Goal: Information Seeking & Learning: Check status

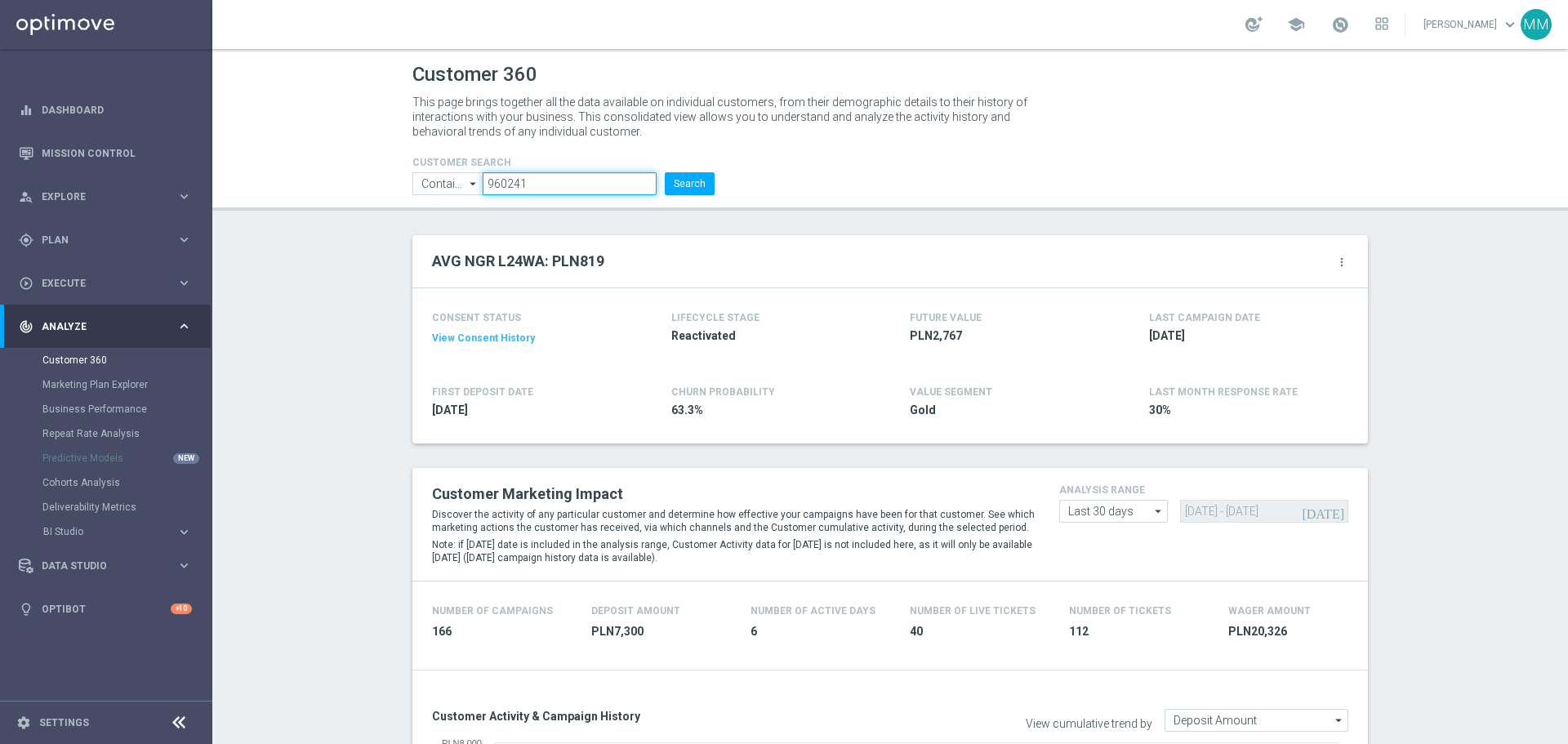
click at [570, 181] on input "960241" at bounding box center [569, 183] width 174 height 23
paste input "3378514"
type input "3378514"
click at [680, 176] on button "Search" at bounding box center [689, 183] width 50 height 23
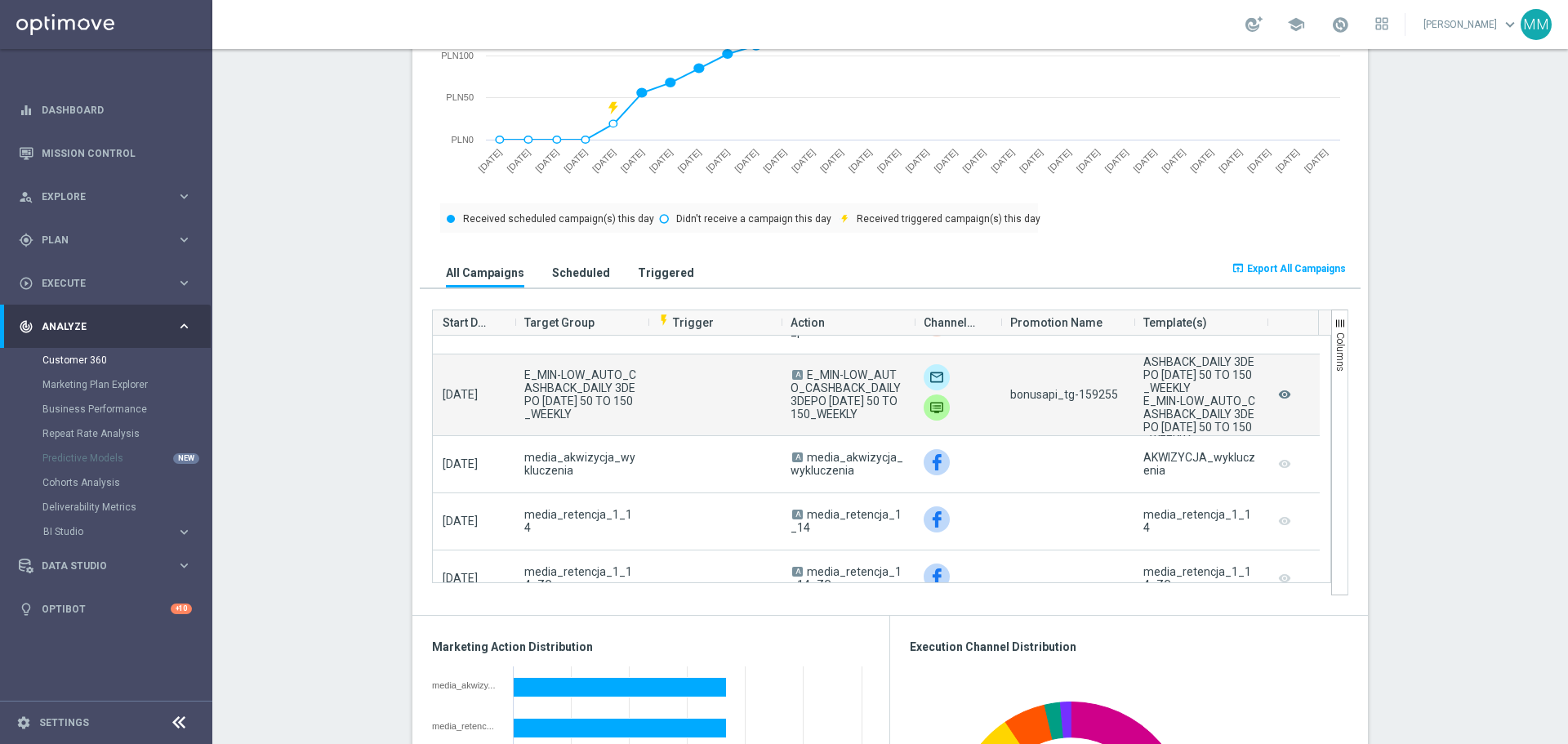
scroll to position [245, 0]
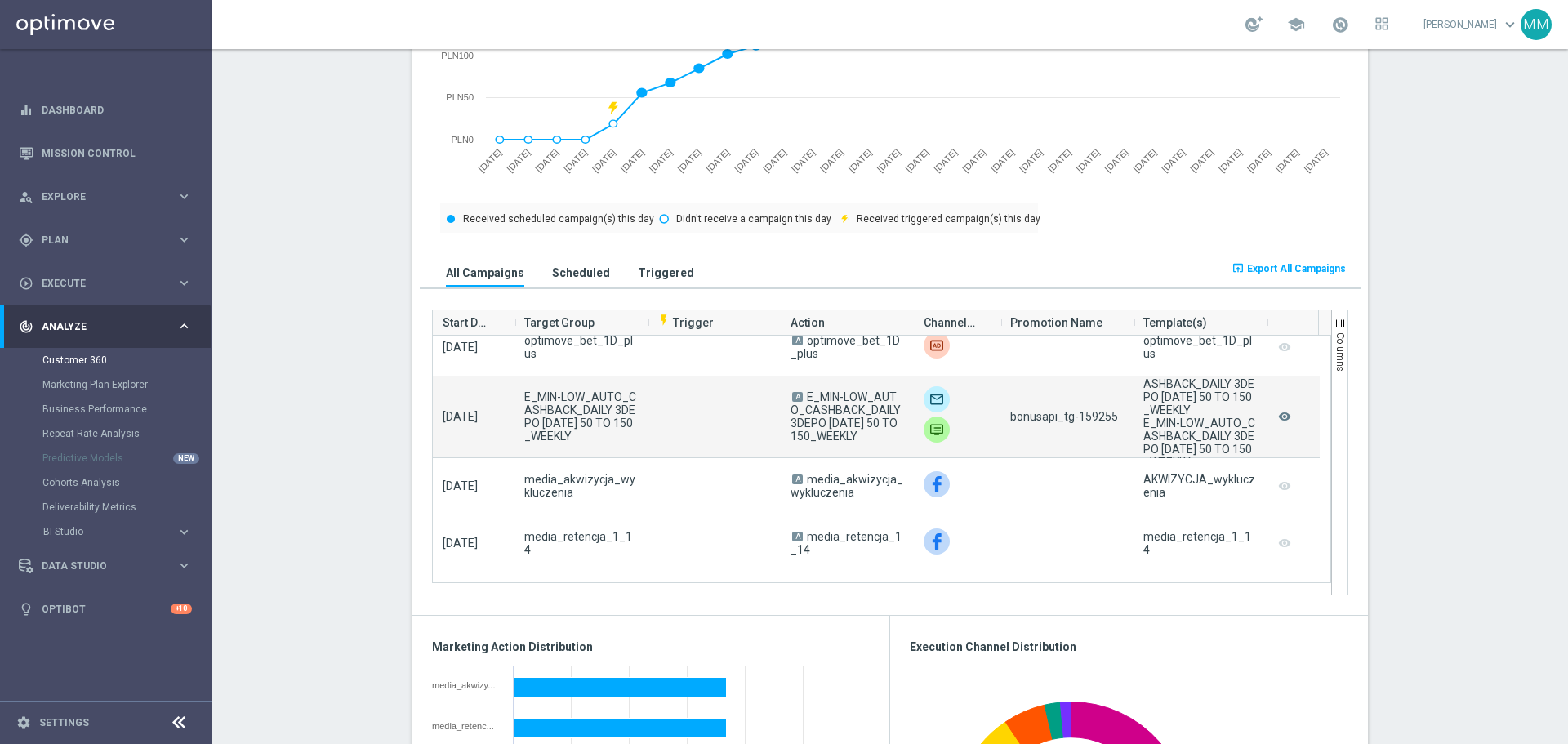
click at [1091, 416] on span "bonusapi_tg-159255" at bounding box center [1064, 417] width 108 height 13
copy span "159255"
click at [1105, 420] on span "bonusapi_tg-159255" at bounding box center [1064, 417] width 108 height 13
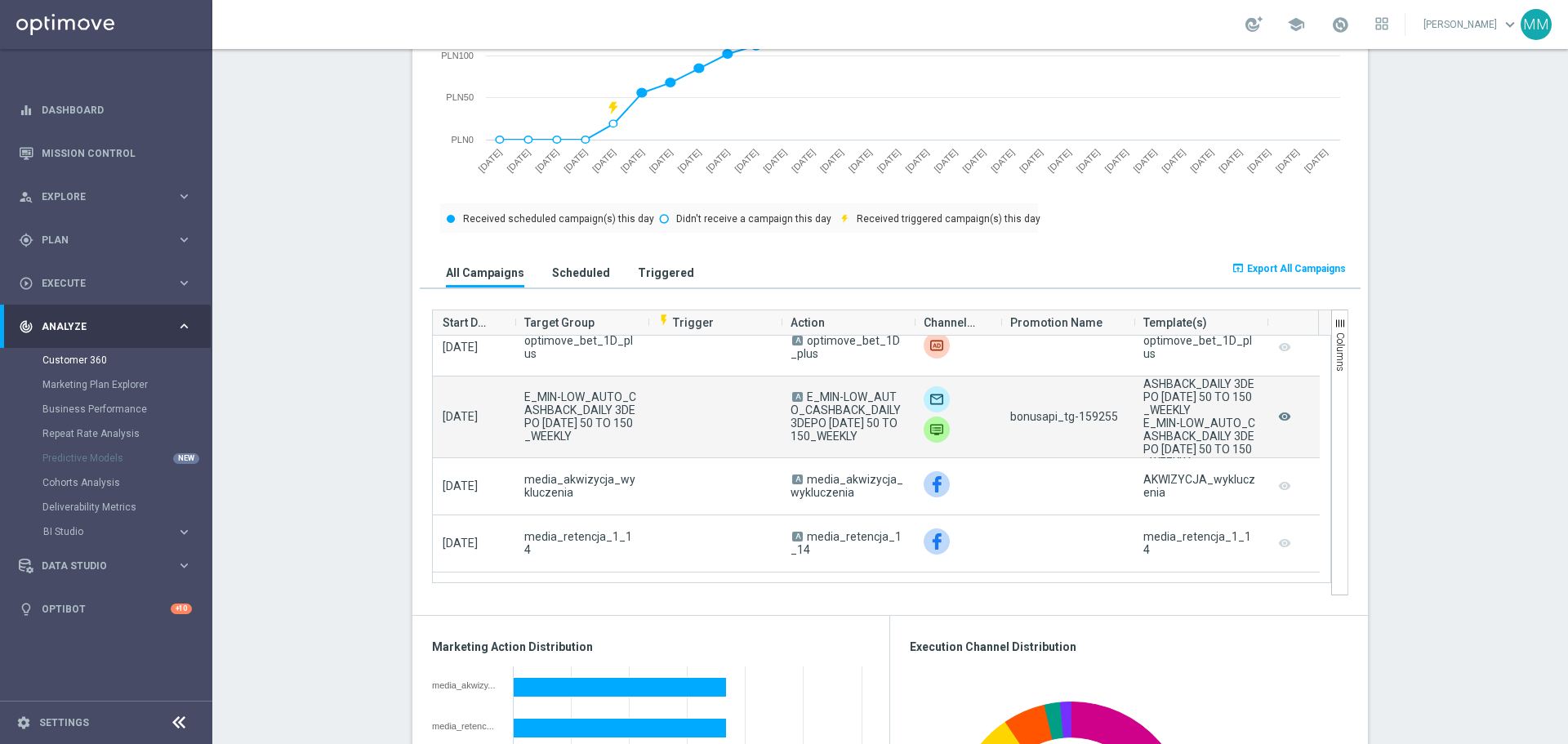
click at [1105, 420] on span "bonusapi_tg-159255" at bounding box center [1064, 417] width 108 height 13
click at [1084, 408] on div "bonusapi_tg-159255" at bounding box center [1067, 417] width 133 height 81
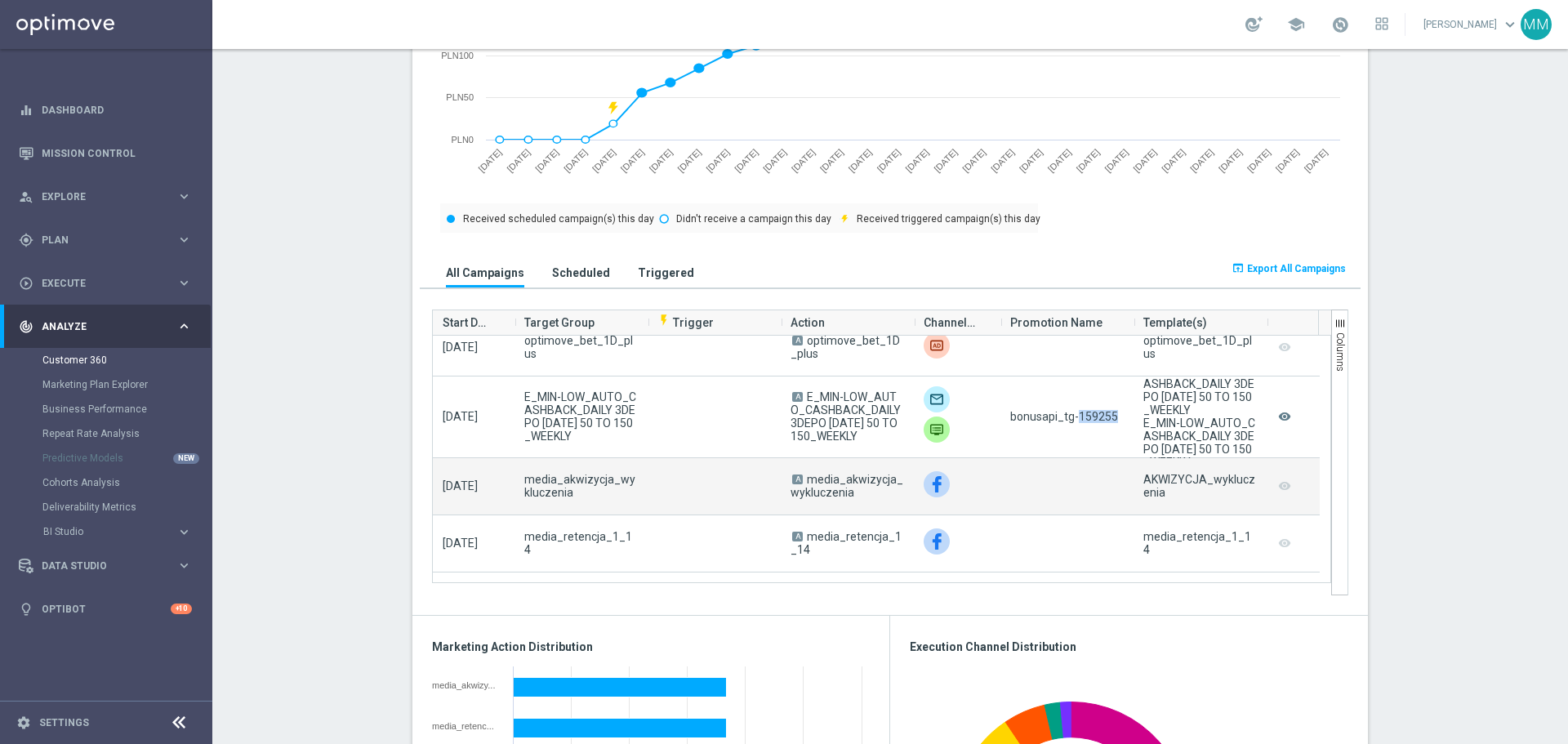
copy span "159255"
